Goal: Task Accomplishment & Management: Check status

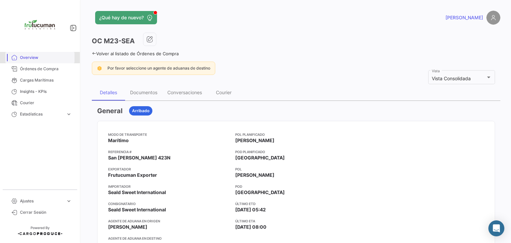
click at [32, 60] on span "Overview" at bounding box center [46, 58] width 52 height 6
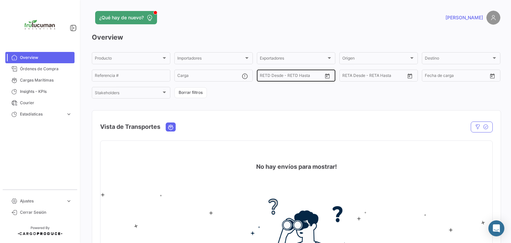
click at [299, 73] on div "Desde – RETD Desde - RETD Hasta" at bounding box center [291, 75] width 63 height 13
click at [43, 68] on span "Órdenes de Compra" at bounding box center [46, 69] width 52 height 6
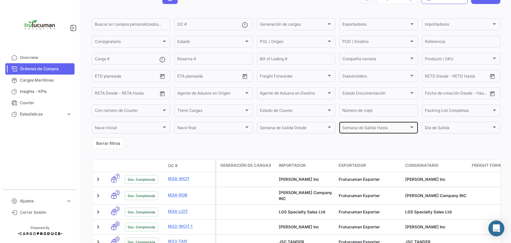
scroll to position [33, 0]
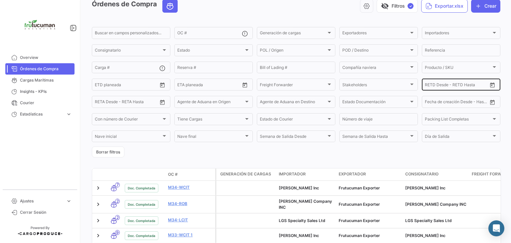
click at [492, 84] on icon "Open calendar" at bounding box center [493, 85] width 6 height 6
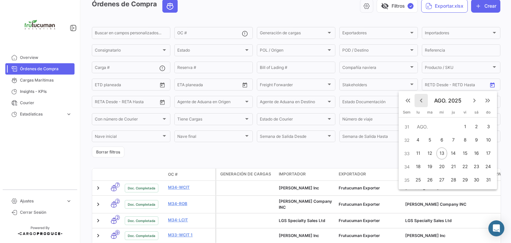
click at [421, 100] on mat-icon "keyboard_arrow_left" at bounding box center [421, 101] width 8 height 8
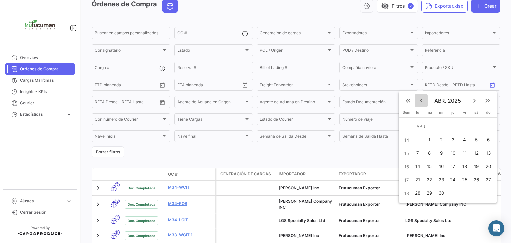
click at [421, 100] on mat-icon "keyboard_arrow_left" at bounding box center [421, 101] width 8 height 8
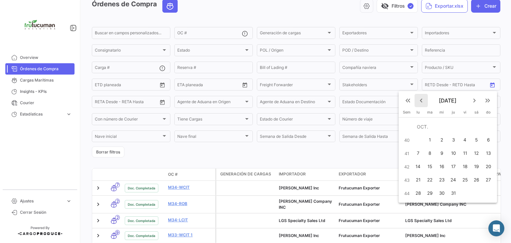
click at [421, 100] on mat-icon "keyboard_arrow_left" at bounding box center [421, 101] width 8 height 8
click at [421, 140] on div "1" at bounding box center [418, 140] width 10 height 12
type input "[DATE]"
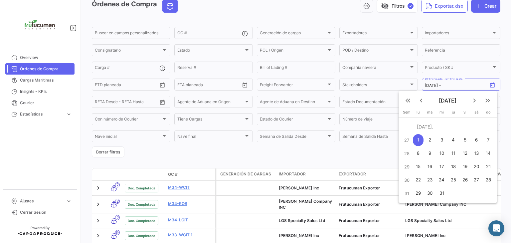
click at [377, 154] on div at bounding box center [255, 121] width 511 height 243
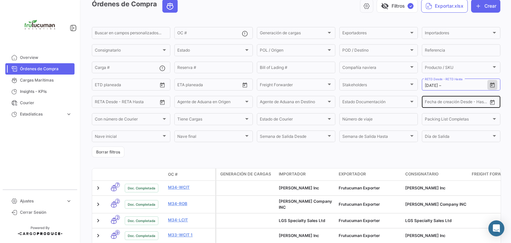
click at [470, 105] on div "Desde –" at bounding box center [456, 102] width 63 height 5
click at [490, 104] on icon "Open calendar" at bounding box center [493, 102] width 6 height 6
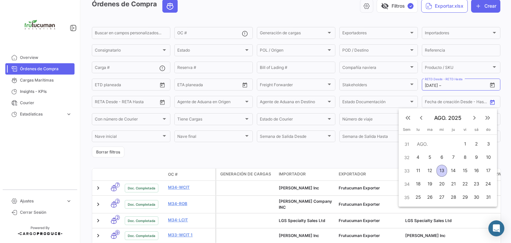
click at [421, 116] on mat-icon "keyboard_arrow_left" at bounding box center [421, 118] width 8 height 8
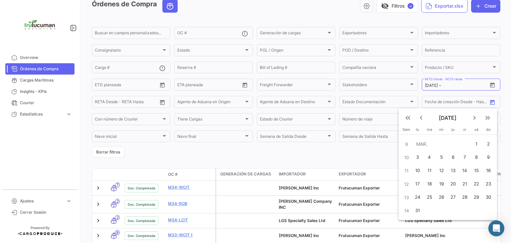
click at [421, 116] on mat-icon "keyboard_arrow_left" at bounding box center [421, 118] width 8 height 8
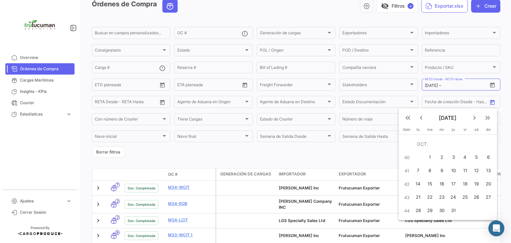
click at [432, 170] on div "8" at bounding box center [430, 171] width 11 height 12
type input "[DATE]"
click at [386, 155] on div at bounding box center [255, 121] width 511 height 243
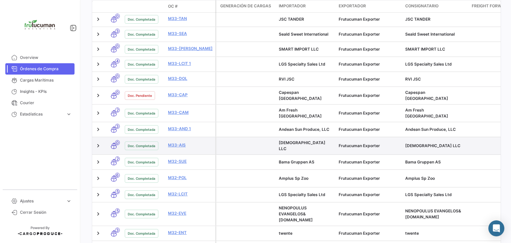
scroll to position [299, 0]
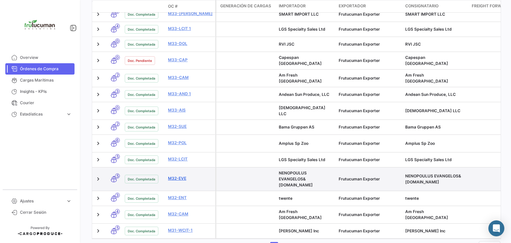
click at [177, 175] on link "M32-EVE" at bounding box center [190, 178] width 45 height 6
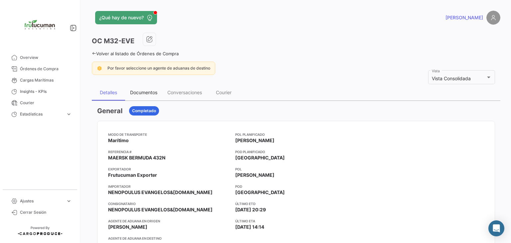
click at [145, 95] on div "Documentos" at bounding box center [143, 93] width 27 height 6
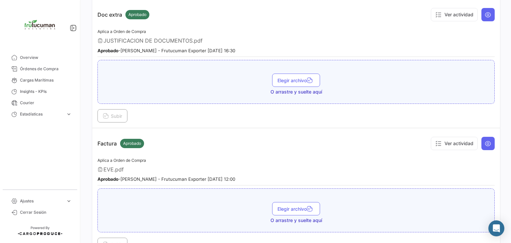
scroll to position [666, 0]
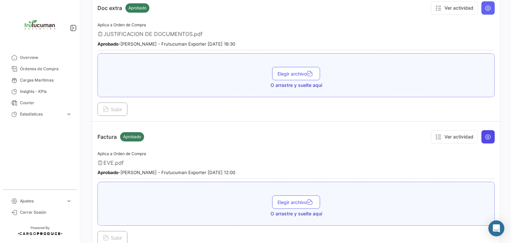
click at [486, 133] on icon at bounding box center [488, 136] width 7 height 7
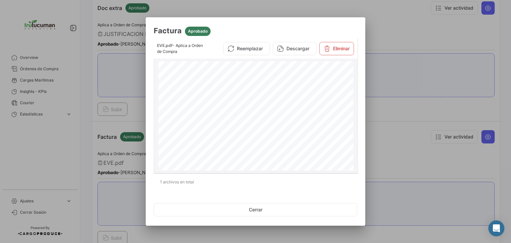
scroll to position [632, 0]
click at [397, 36] on div at bounding box center [255, 121] width 511 height 243
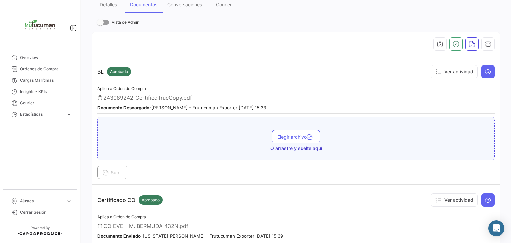
scroll to position [0, 0]
